Goal: Transaction & Acquisition: Purchase product/service

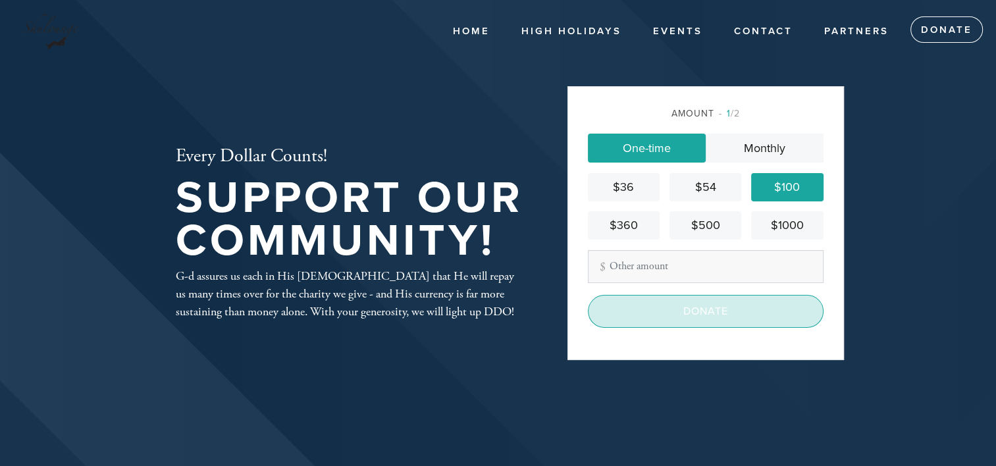
click at [717, 313] on input "Donate" at bounding box center [706, 311] width 236 height 33
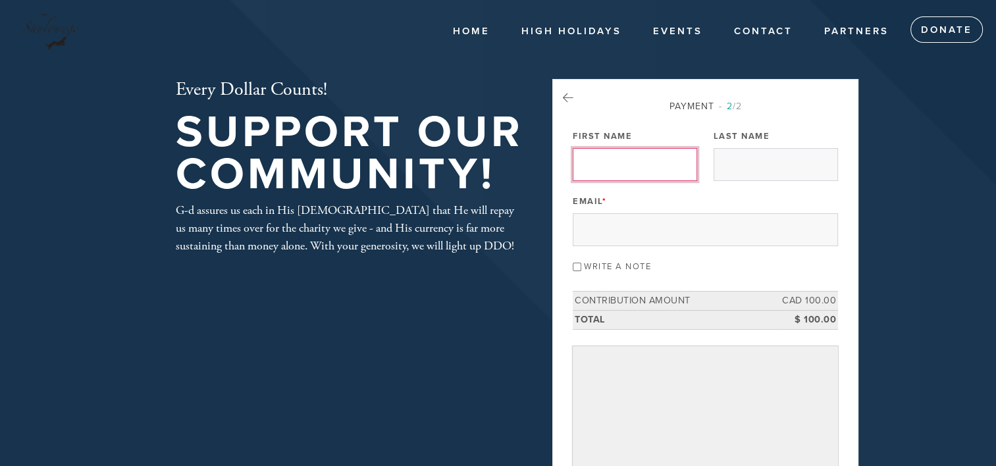
click at [609, 153] on input "First Name" at bounding box center [635, 164] width 124 height 33
type input "[PERSON_NAME]"
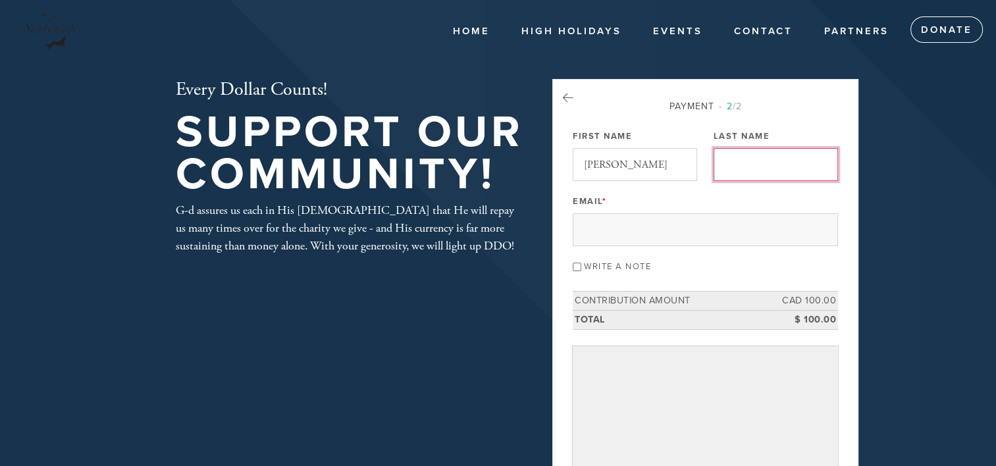
type input "Diamond"
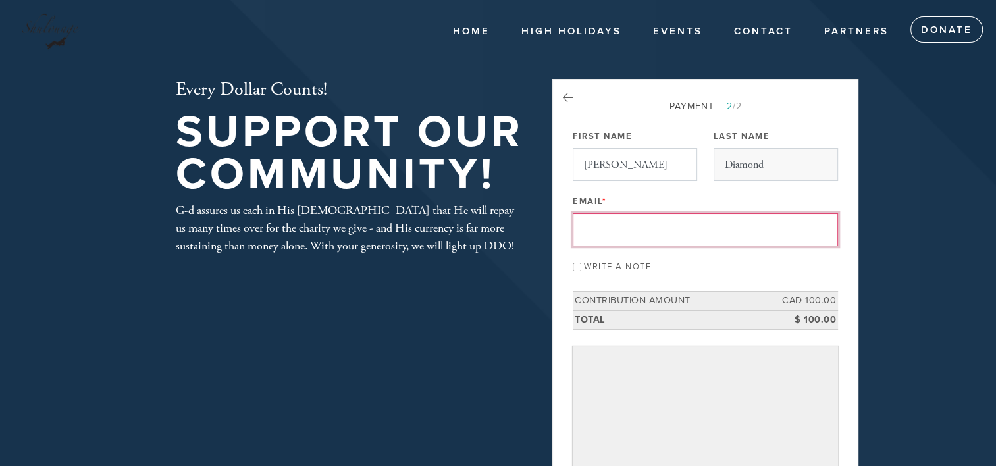
type input "[EMAIL_ADDRESS][DOMAIN_NAME]"
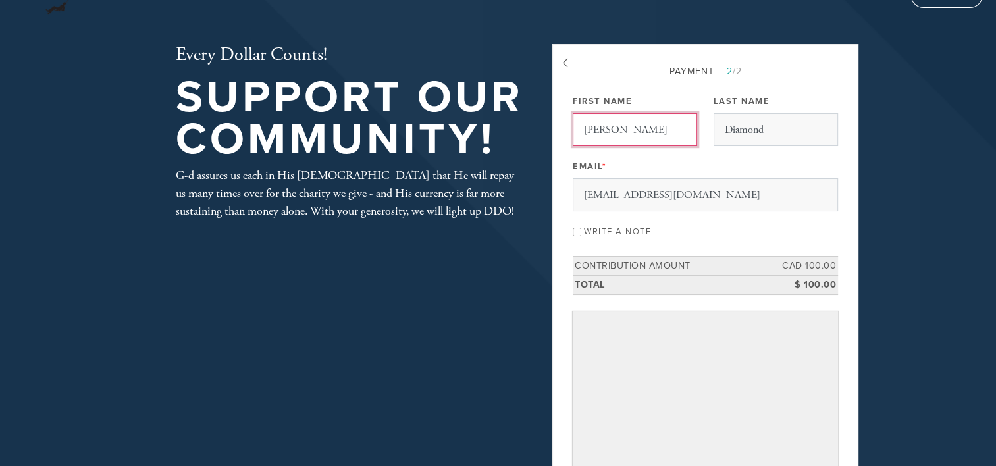
scroll to position [66, 0]
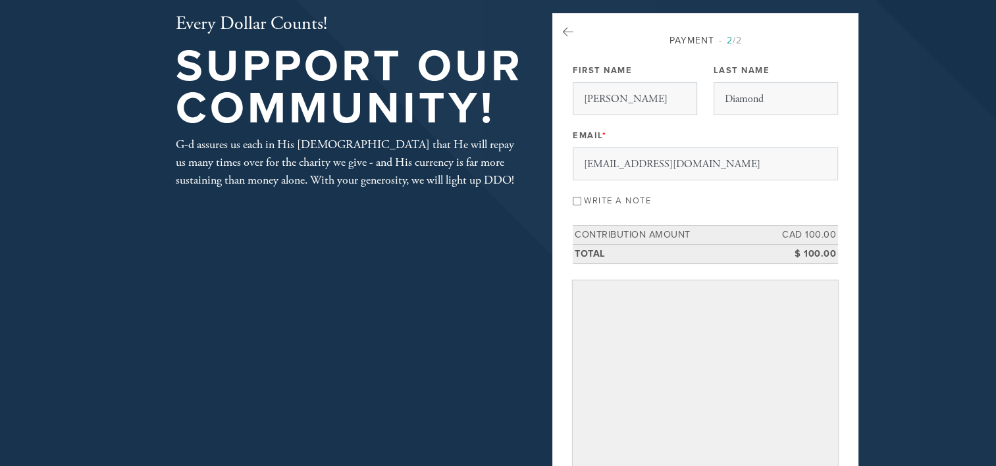
click at [581, 199] on input "Write a note" at bounding box center [577, 201] width 9 height 9
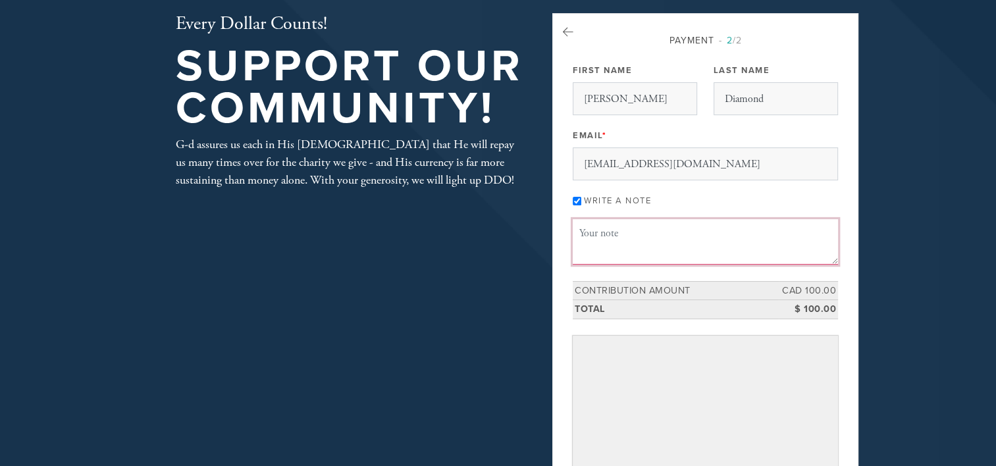
click at [636, 235] on textarea "Message or dedication" at bounding box center [705, 241] width 265 height 45
click at [581, 199] on input "Write a note" at bounding box center [577, 201] width 9 height 9
checkbox input "false"
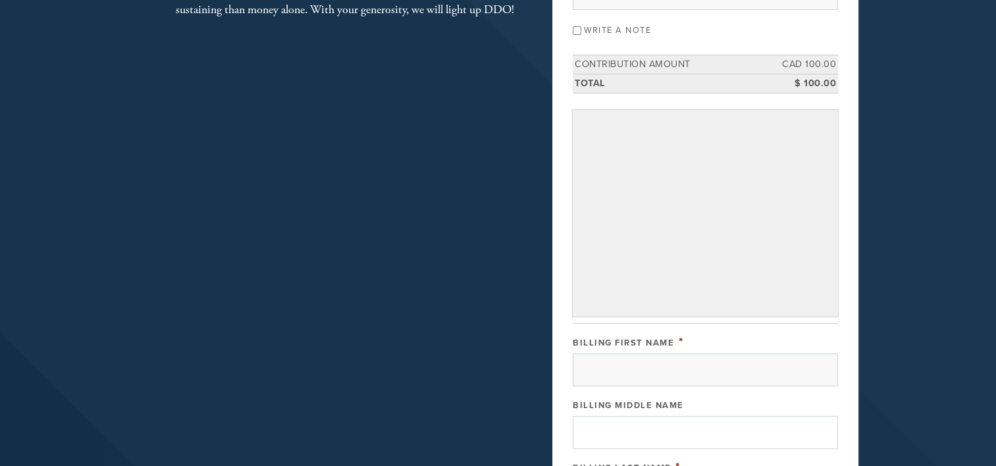
scroll to position [329, 0]
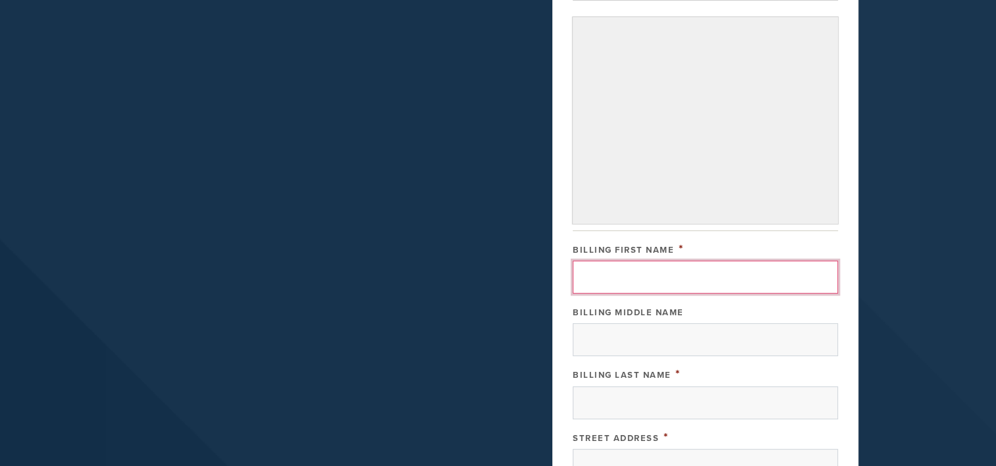
click at [671, 274] on input "Billing First Name" at bounding box center [705, 277] width 265 height 33
type input "[PERSON_NAME]"
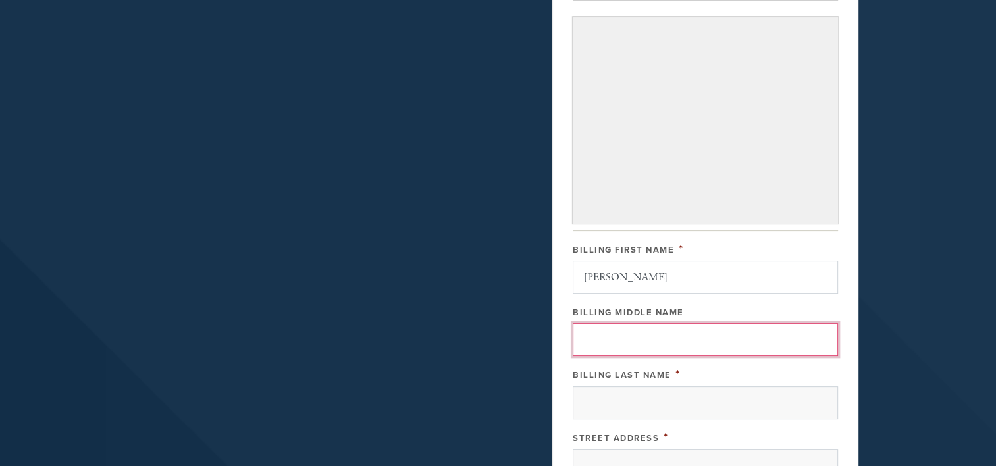
type input "[PERSON_NAME]"
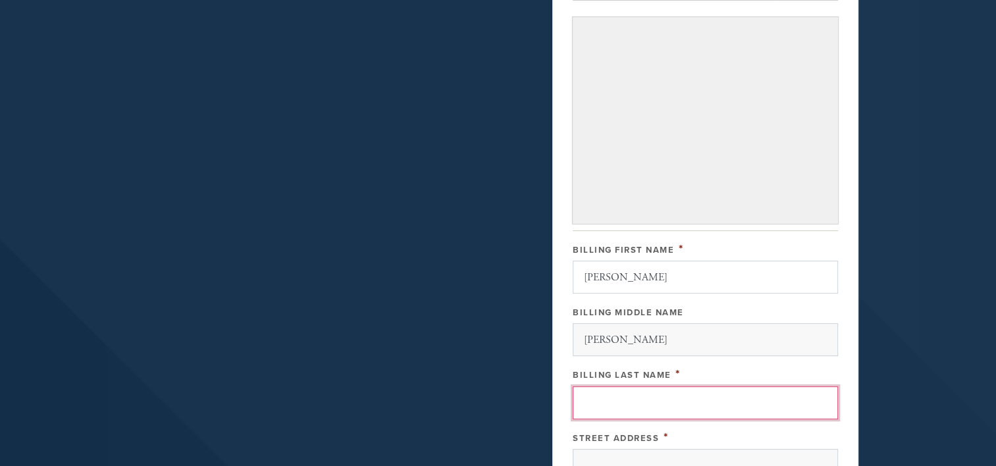
type input "Diamond"
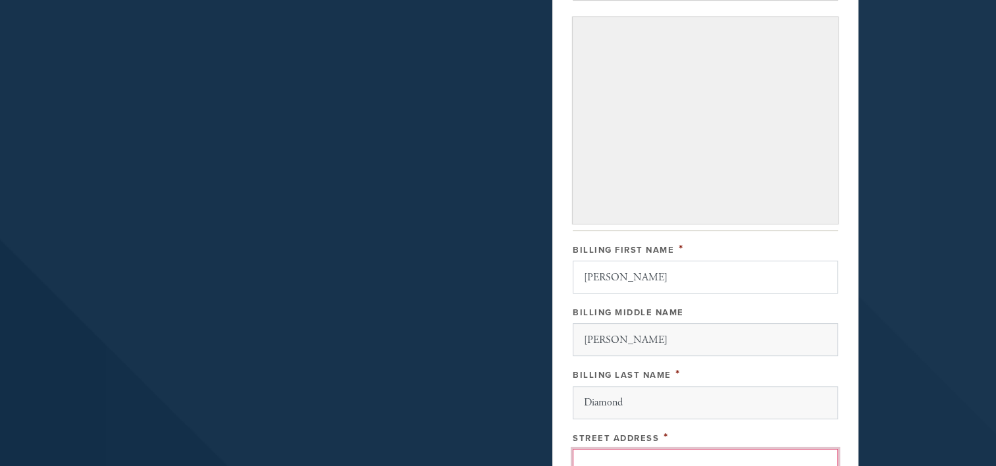
type input "[STREET_ADDRESS][PERSON_NAME]"
type input "[PERSON_NAME]-Des Ormeaux"
type input "[GEOGRAPHIC_DATA]"
type input "QC"
type input "H9B 1C1"
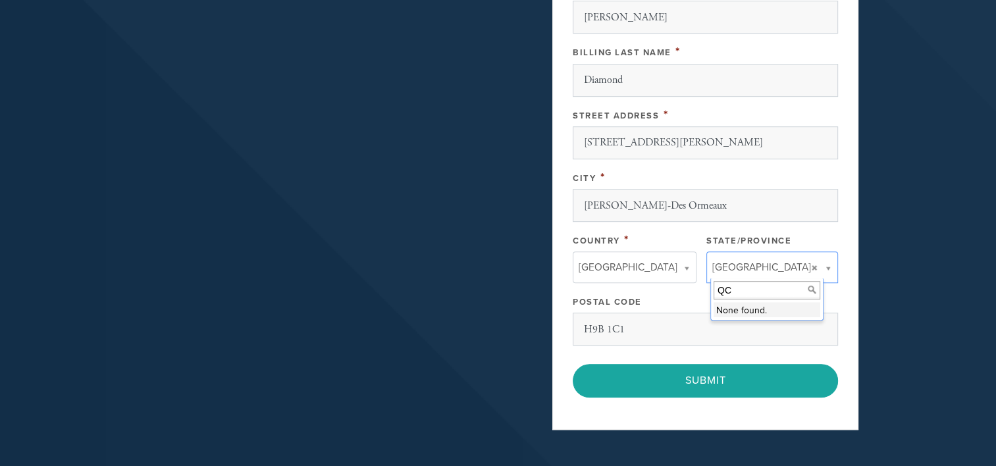
type input "[GEOGRAPHIC_DATA]"
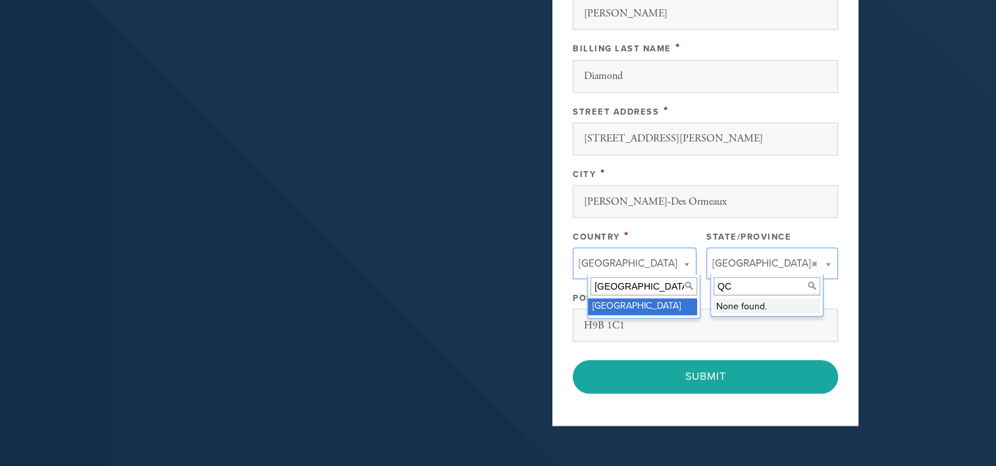
scroll to position [651, 0]
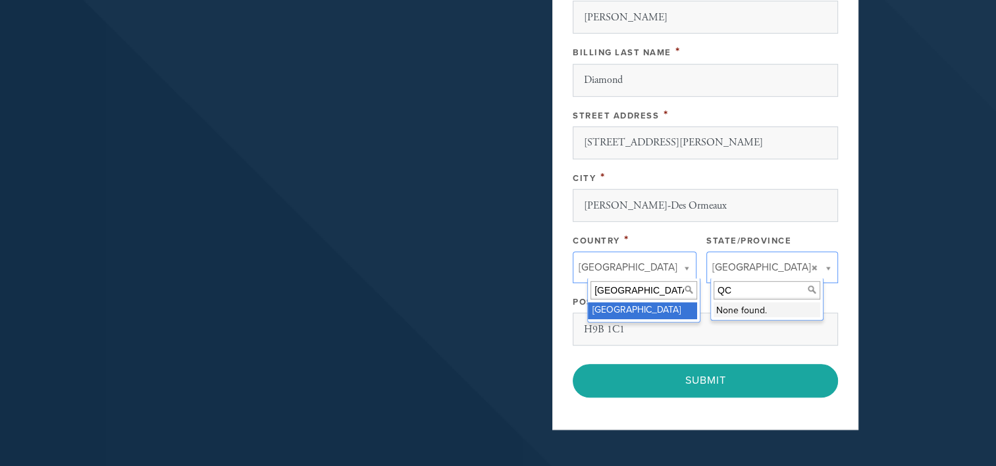
click at [626, 287] on input "[GEOGRAPHIC_DATA]" at bounding box center [643, 290] width 107 height 19
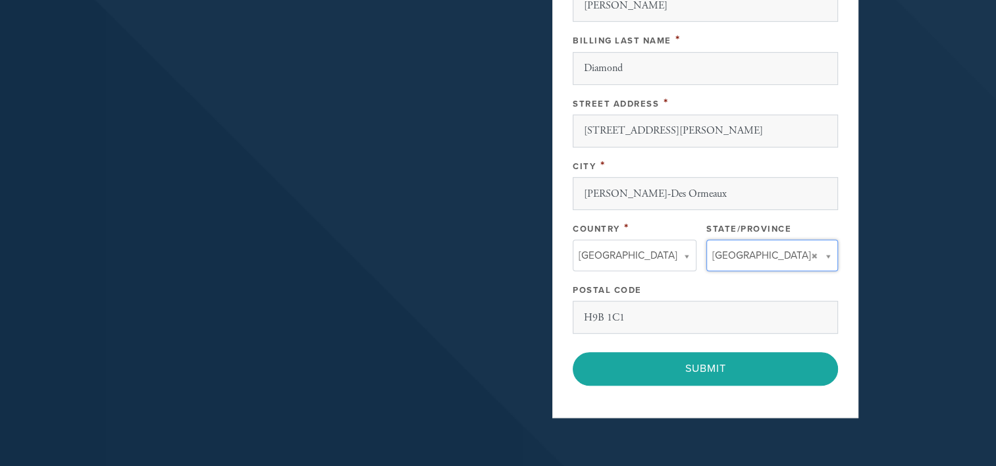
scroll to position [783, 0]
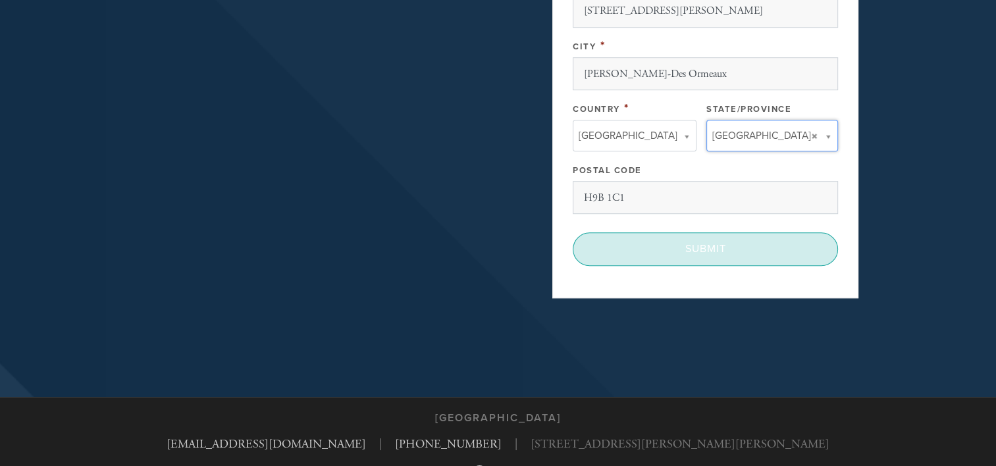
click at [705, 243] on input "Submit" at bounding box center [705, 248] width 265 height 33
